Goal: Task Accomplishment & Management: Complete application form

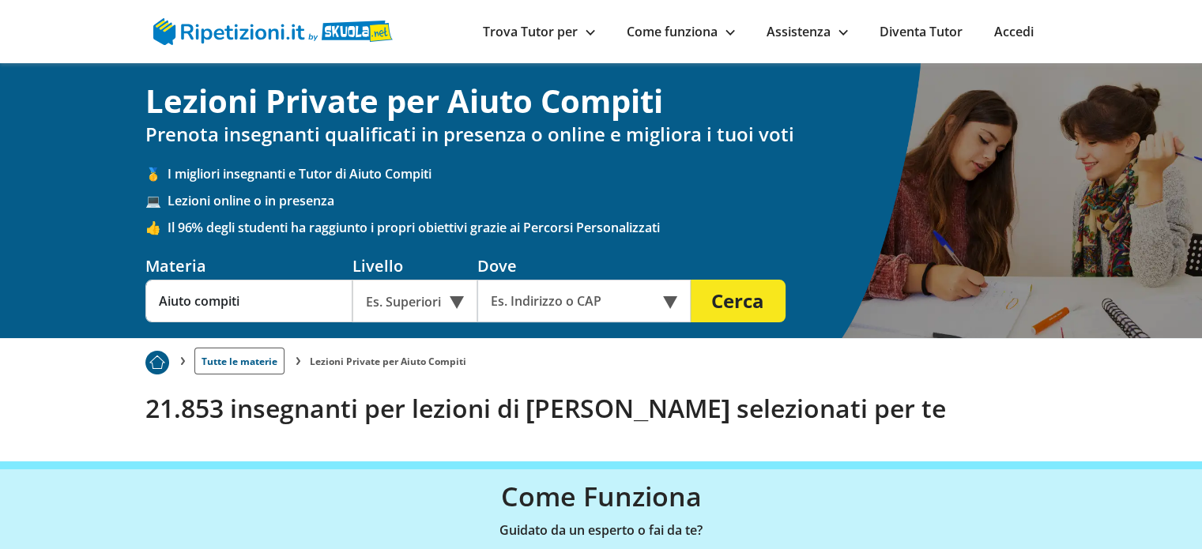
click at [670, 299] on div "Online o in presenza" at bounding box center [583, 301] width 213 height 43
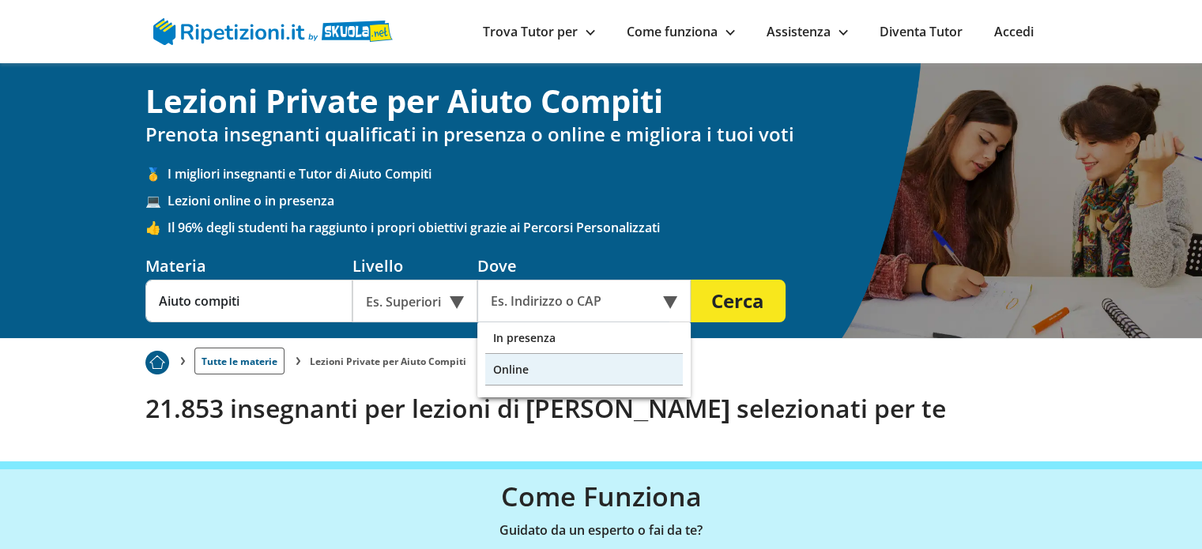
click at [614, 368] on div "Online" at bounding box center [583, 370] width 197 height 32
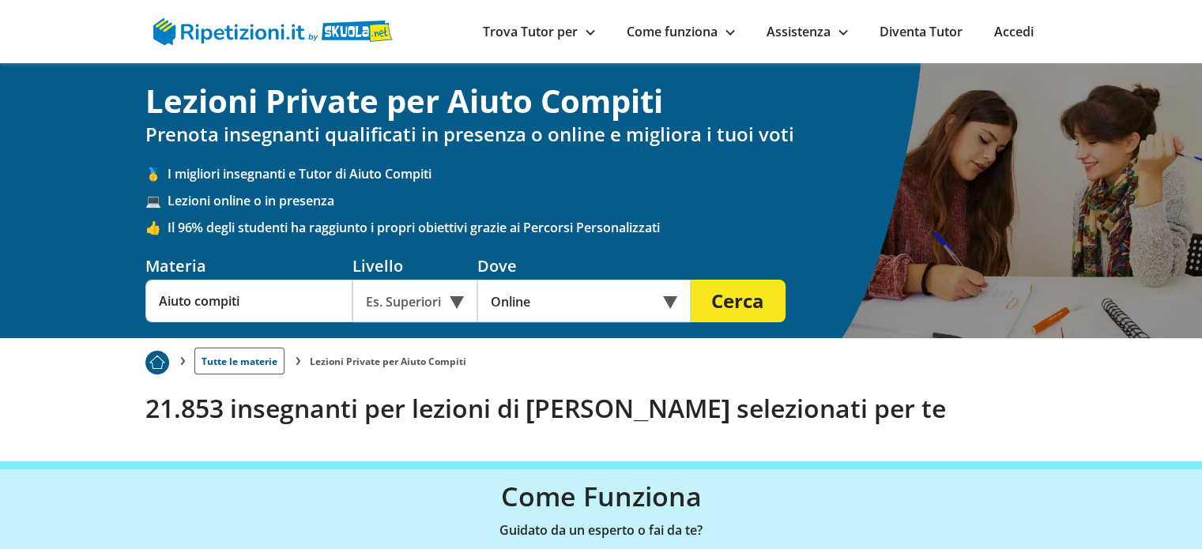
click at [744, 300] on button "Cerca" at bounding box center [737, 301] width 95 height 43
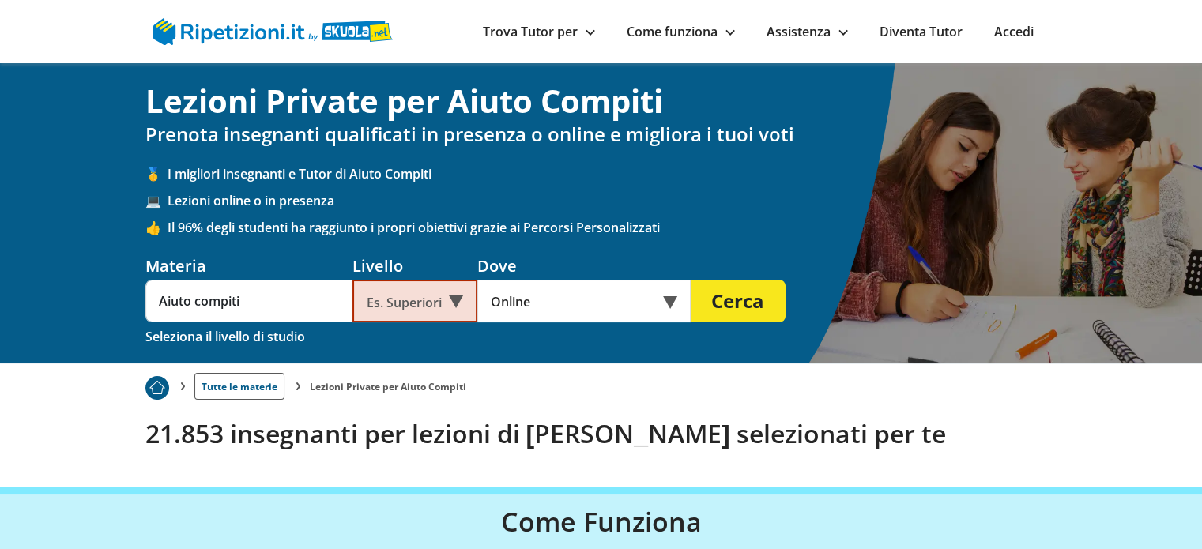
click at [671, 303] on div "Online" at bounding box center [583, 301] width 213 height 43
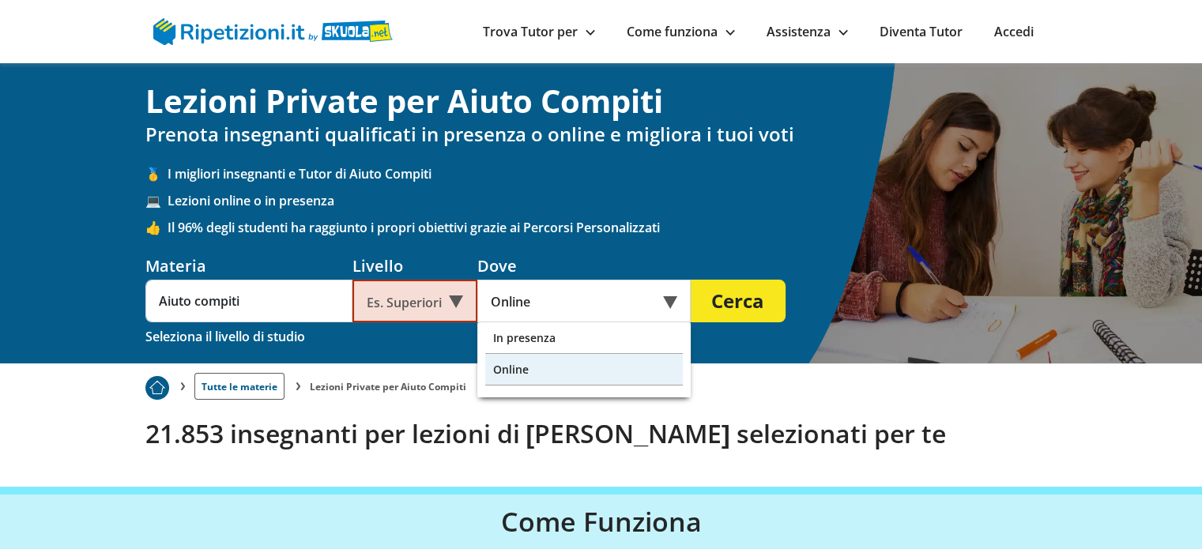
click at [671, 303] on div "Online" at bounding box center [583, 301] width 213 height 43
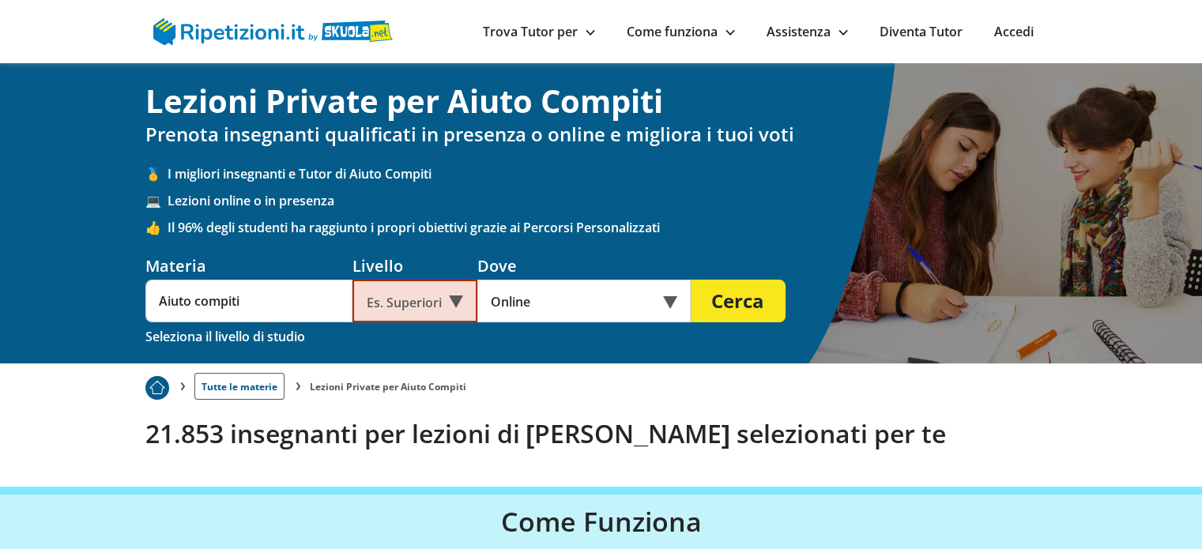
click at [458, 295] on div "Es. Superiori" at bounding box center [414, 301] width 125 height 43
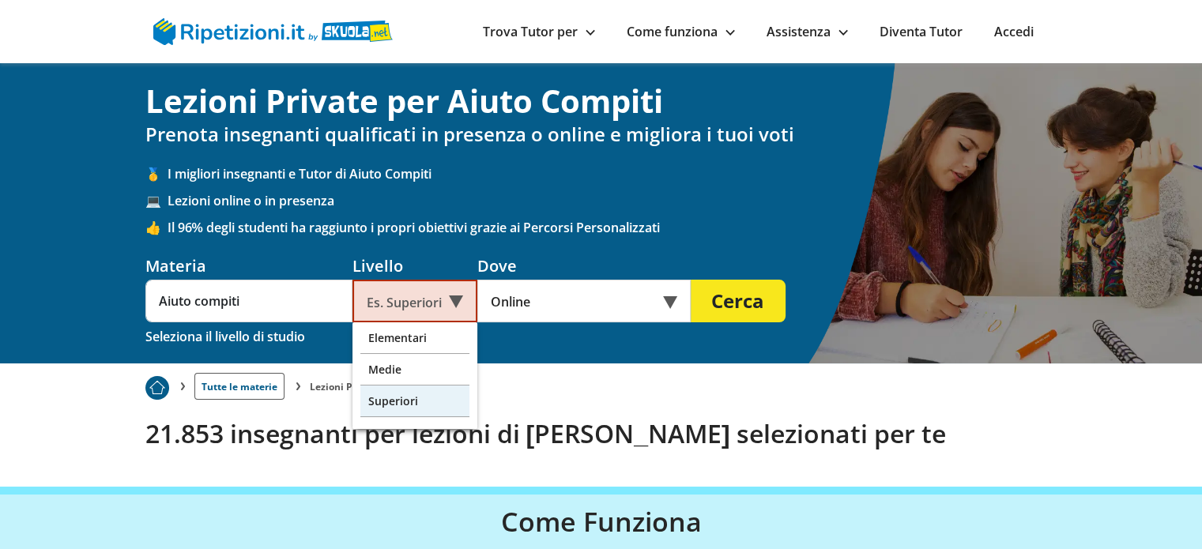
click at [436, 398] on div "Superiori" at bounding box center [414, 402] width 109 height 32
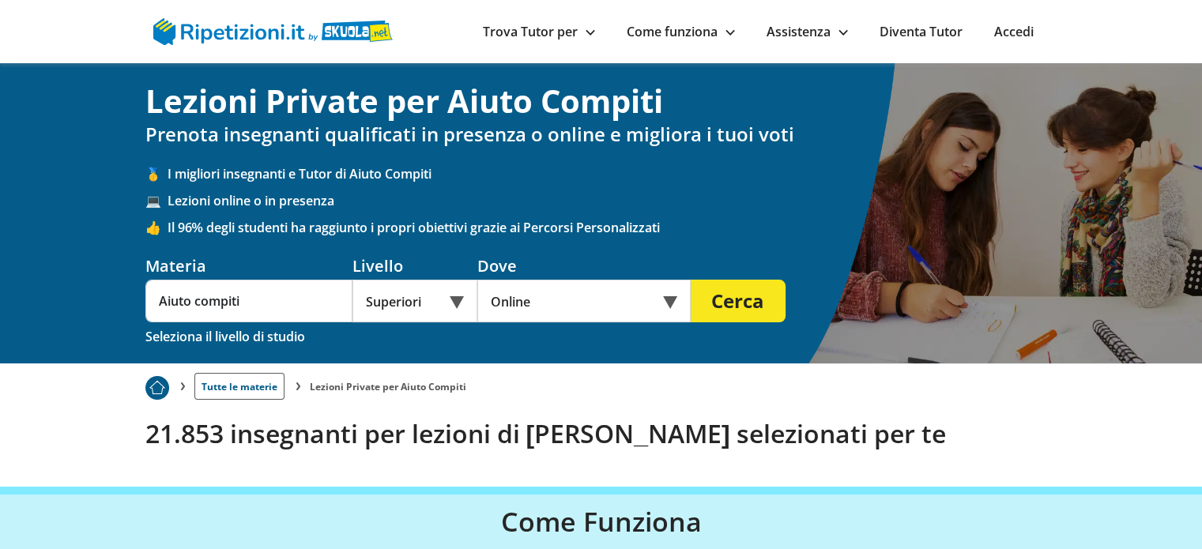
click at [734, 295] on button "Cerca" at bounding box center [737, 301] width 95 height 43
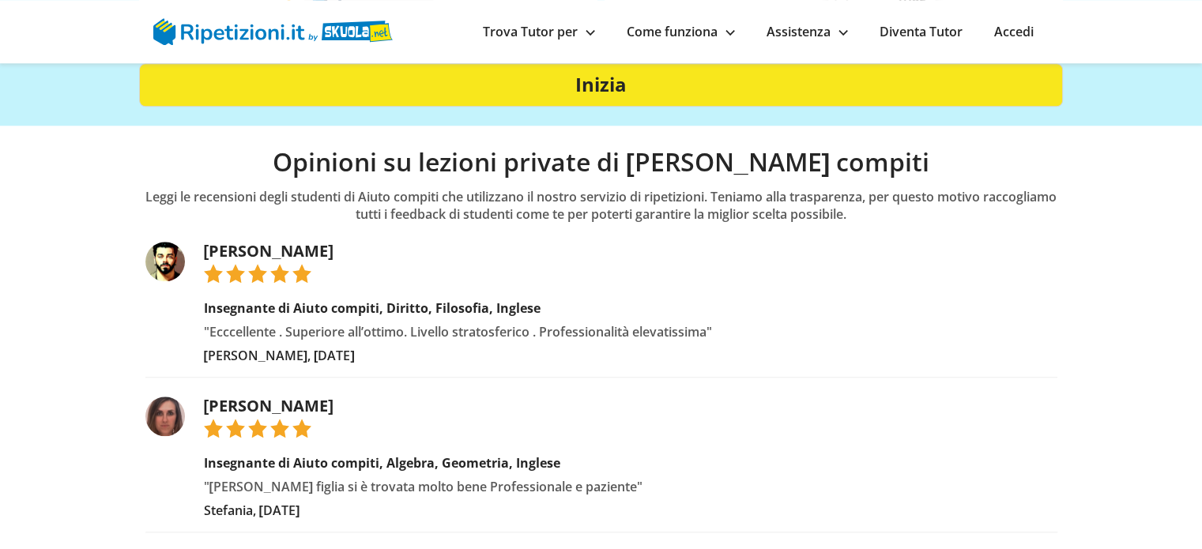
scroll to position [1343, 0]
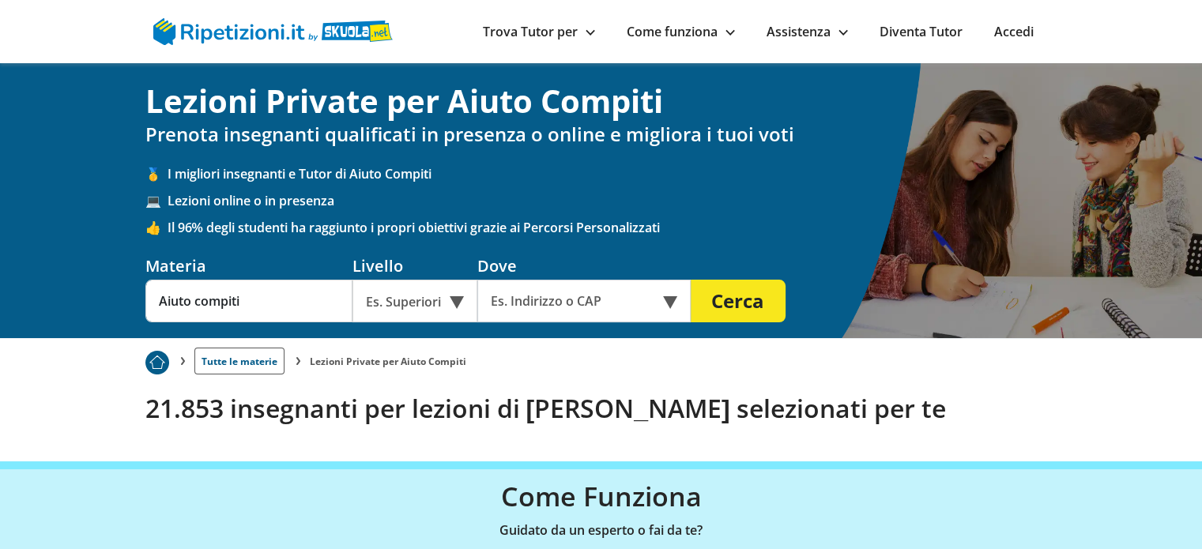
click at [453, 295] on div "Es. Superiori" at bounding box center [414, 301] width 125 height 43
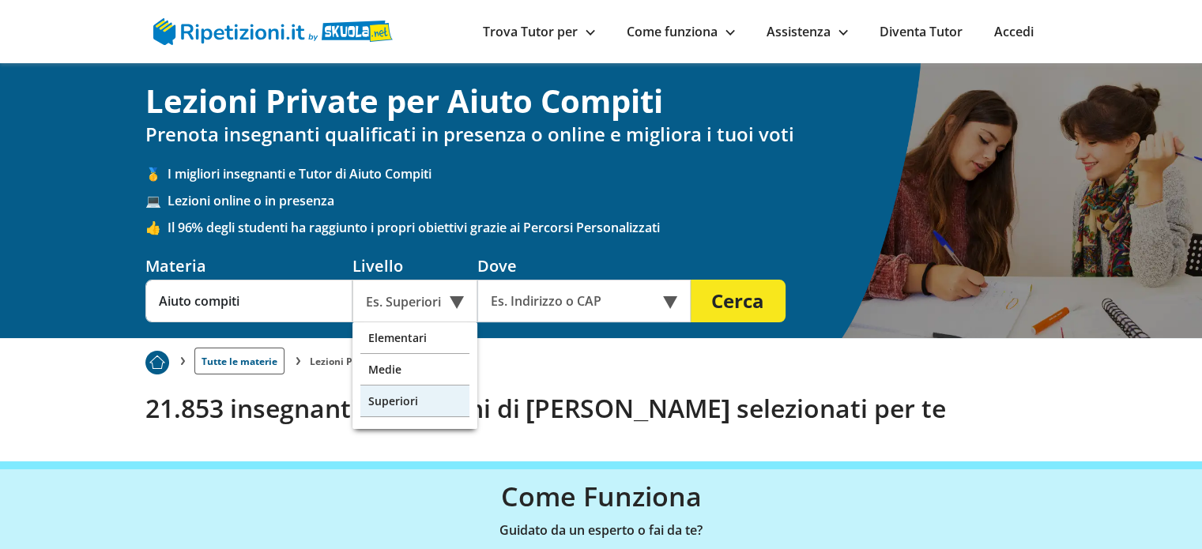
click at [416, 410] on div "Superiori" at bounding box center [414, 402] width 109 height 32
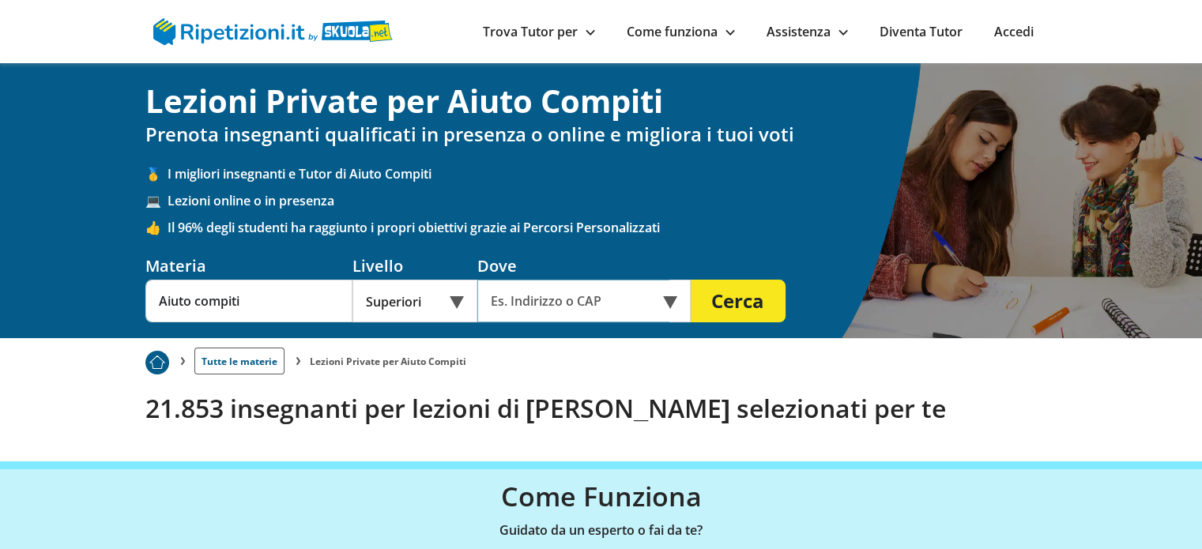
click at [655, 299] on input "text" at bounding box center [573, 301] width 192 height 43
click at [525, 306] on input "text" at bounding box center [573, 301] width 192 height 43
drag, startPoint x: 614, startPoint y: 300, endPoint x: 534, endPoint y: 303, distance: 79.8
click at [534, 303] on input "text" at bounding box center [573, 301] width 192 height 43
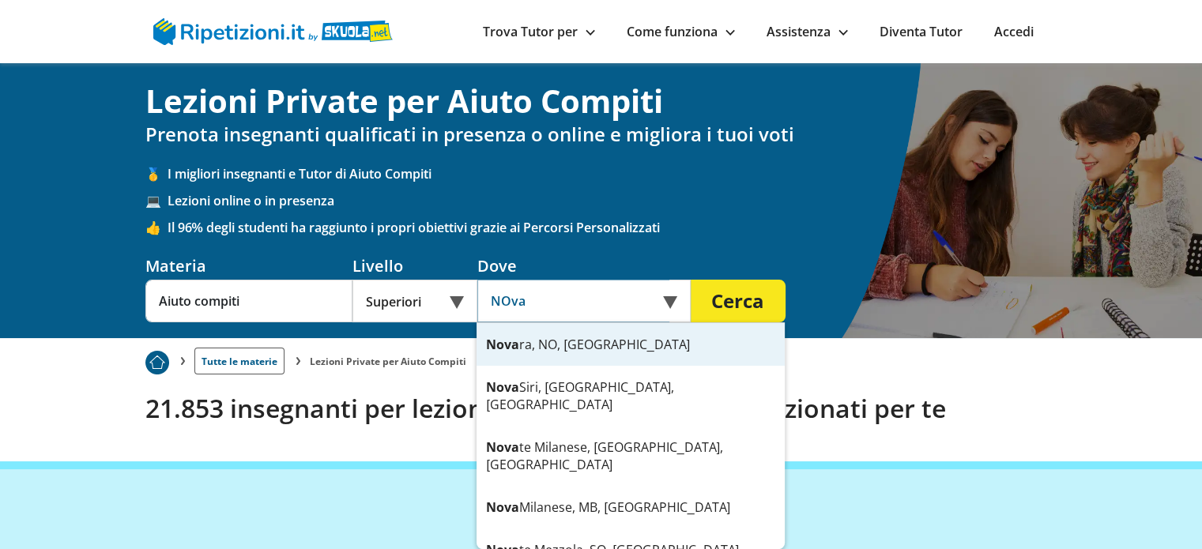
click at [562, 350] on div "Nova ra, NO, Italia" at bounding box center [630, 344] width 308 height 43
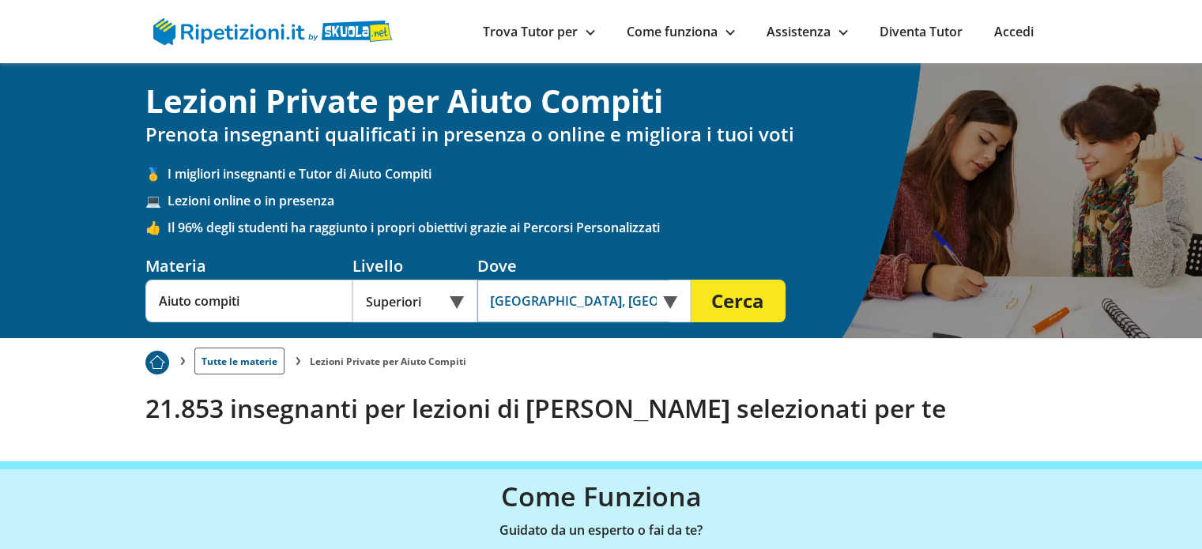
type input "Novara, NO, Italia"
click at [741, 303] on button "Cerca" at bounding box center [737, 301] width 95 height 43
